Goal: Navigation & Orientation: Find specific page/section

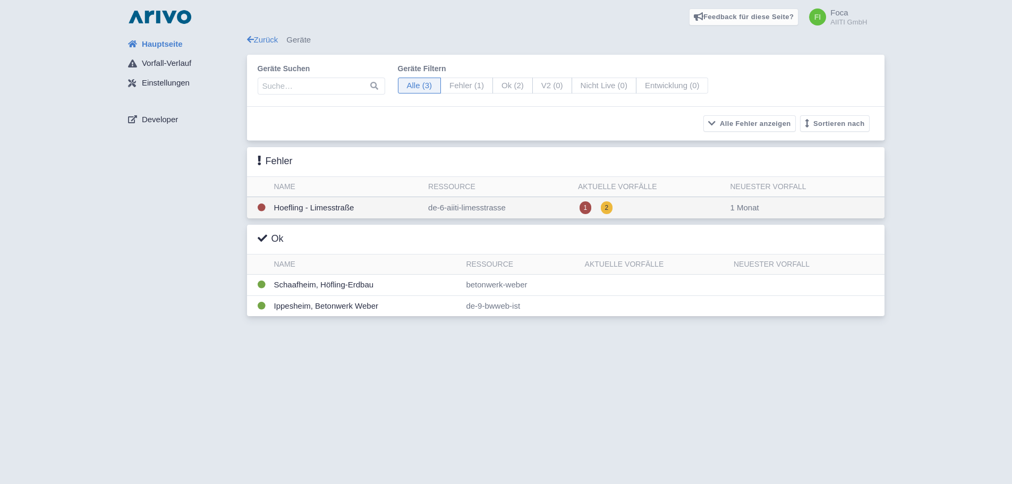
click at [311, 213] on td "Hoefling - Limesstraße" at bounding box center [347, 208] width 155 height 22
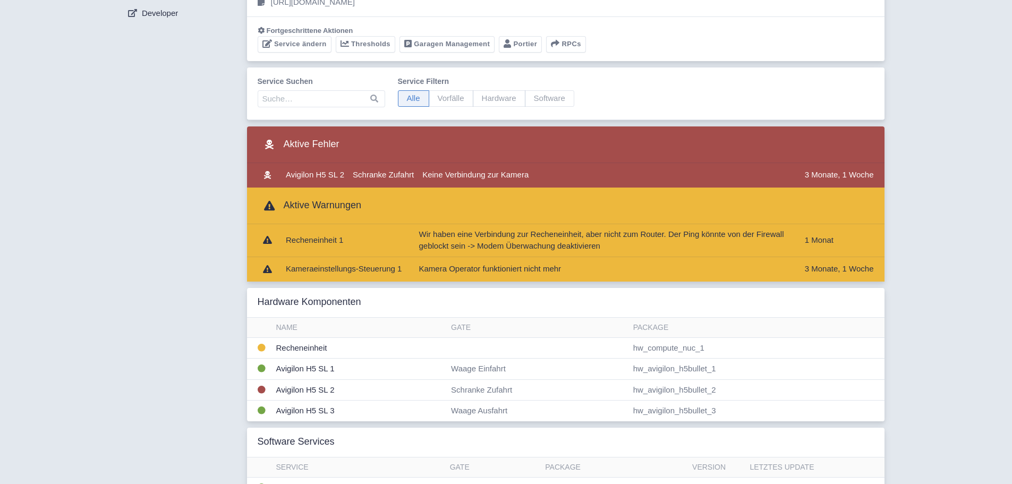
scroll to position [159, 0]
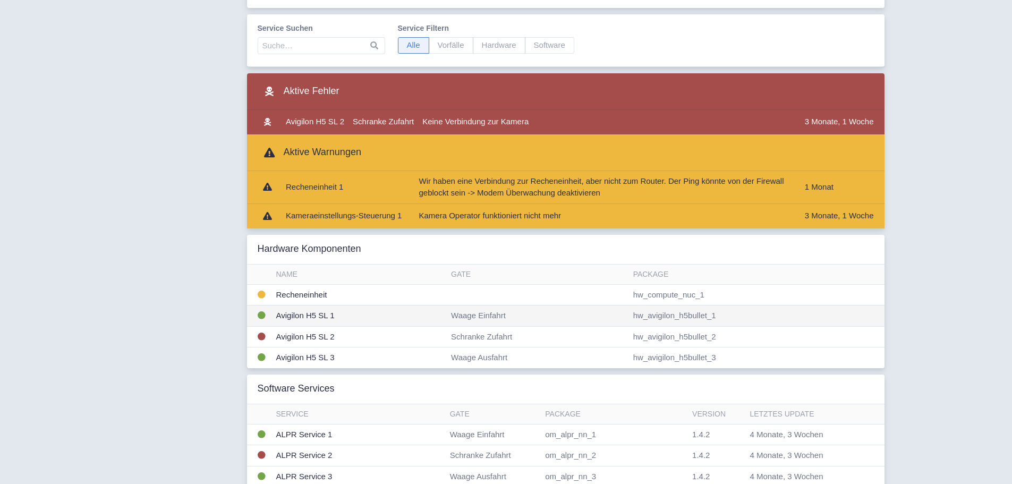
click at [299, 315] on td "Avigilon H5 SL 1" at bounding box center [359, 316] width 175 height 21
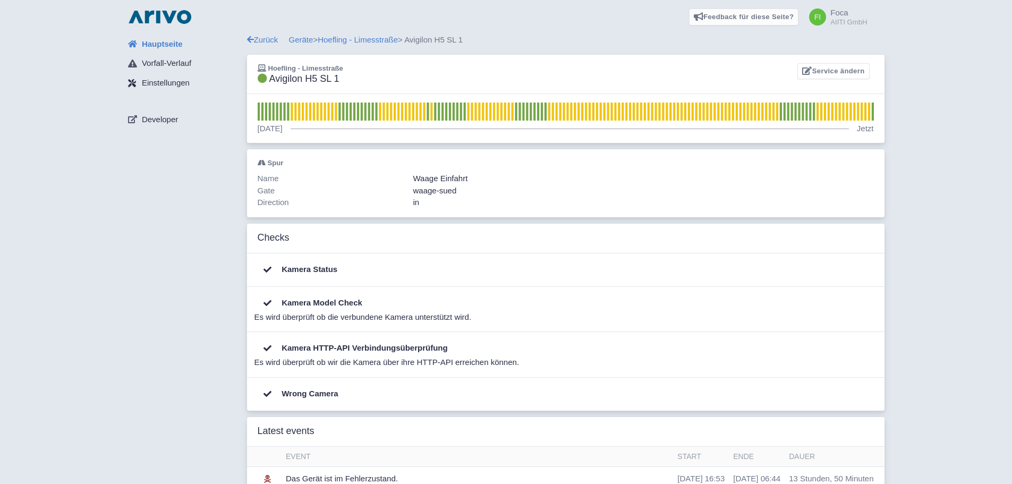
click at [180, 83] on span "Einstellungen" at bounding box center [166, 83] width 48 height 12
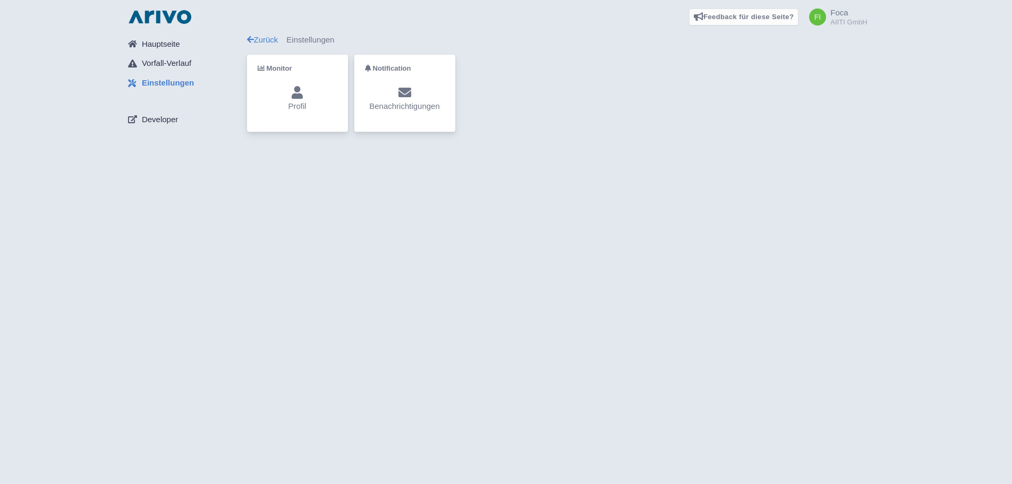
click at [297, 95] on icon at bounding box center [297, 92] width 11 height 13
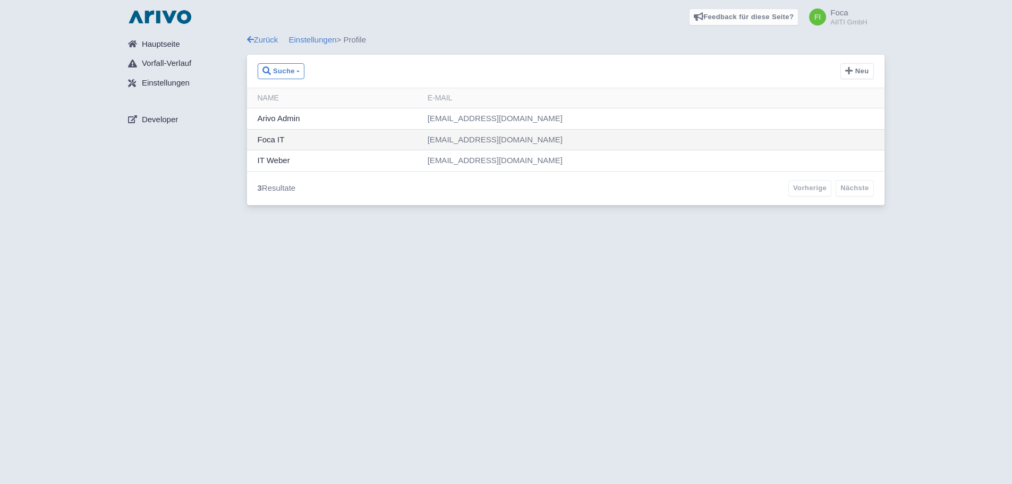
click at [318, 140] on td "Foca IT" at bounding box center [335, 139] width 176 height 21
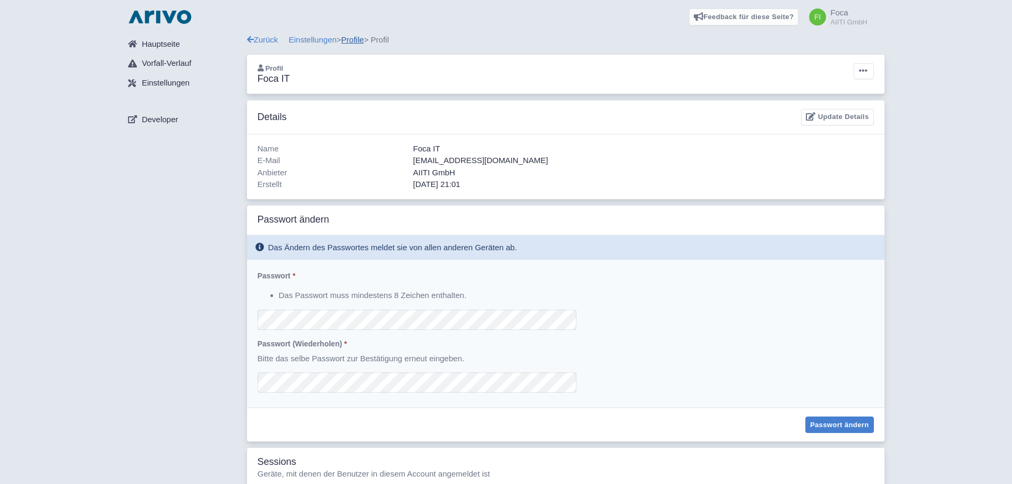
click at [356, 38] on link "Profile" at bounding box center [352, 39] width 23 height 9
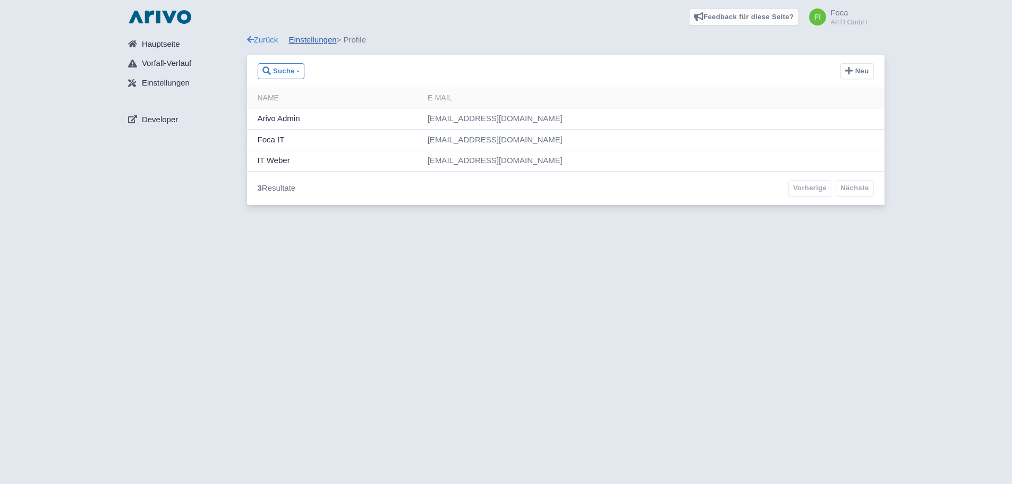
click at [317, 40] on link "Einstellungen" at bounding box center [313, 39] width 48 height 9
click at [167, 45] on span "Hauptseite" at bounding box center [161, 44] width 38 height 12
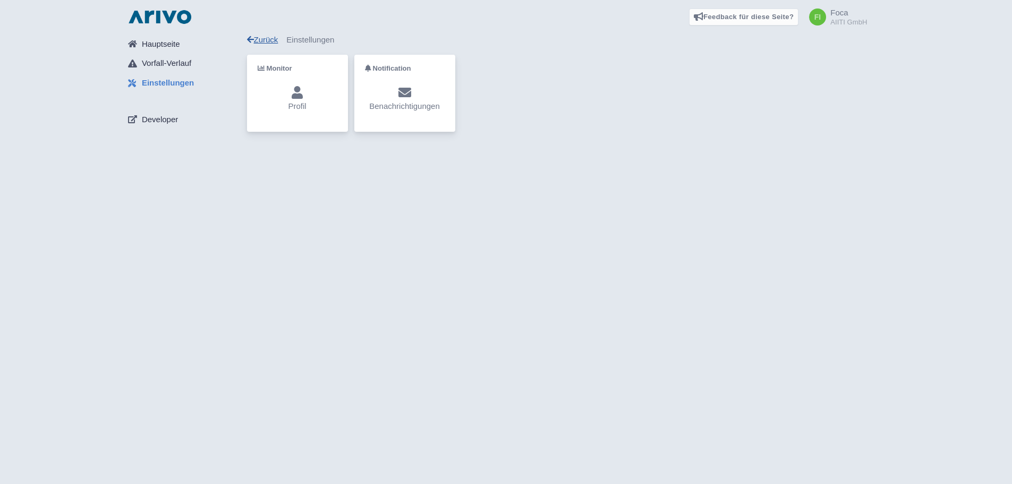
click at [264, 37] on link "Zurück" at bounding box center [262, 39] width 31 height 9
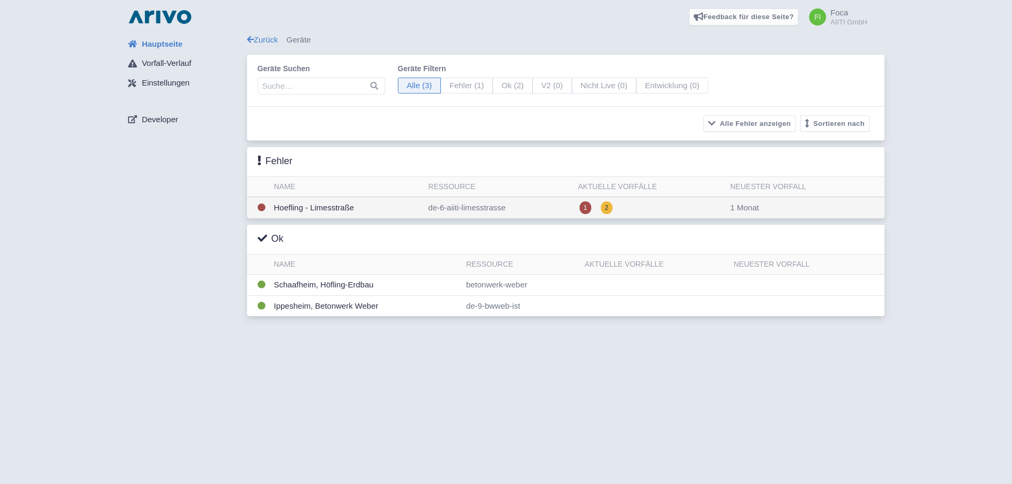
click at [335, 209] on td "Hoefling - Limesstraße" at bounding box center [347, 208] width 155 height 22
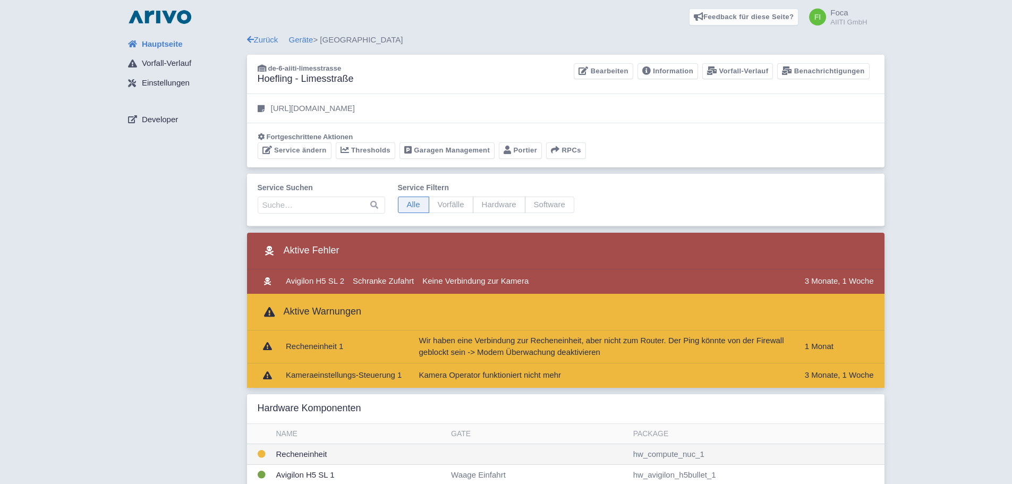
click at [345, 448] on td "Recheneinheit" at bounding box center [359, 454] width 175 height 21
